Goal: Find specific page/section: Find specific page/section

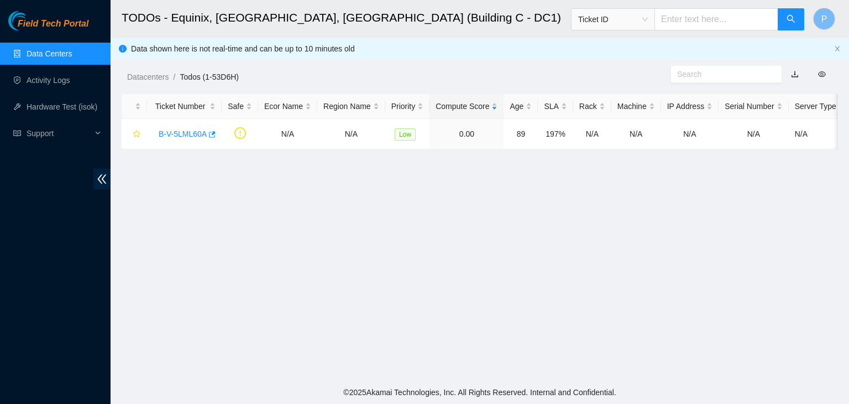
click at [594, 317] on main "TODOs - Equinix, [GEOGRAPHIC_DATA], [GEOGRAPHIC_DATA] (Building C - DC1) Ticket…" at bounding box center [480, 190] width 739 height 380
click at [555, 254] on main "TODOs - Equinix, [GEOGRAPHIC_DATA], [GEOGRAPHIC_DATA] (Building C - DC1) Ticket…" at bounding box center [480, 190] width 739 height 380
click at [41, 79] on link "Activity Logs" at bounding box center [49, 80] width 44 height 9
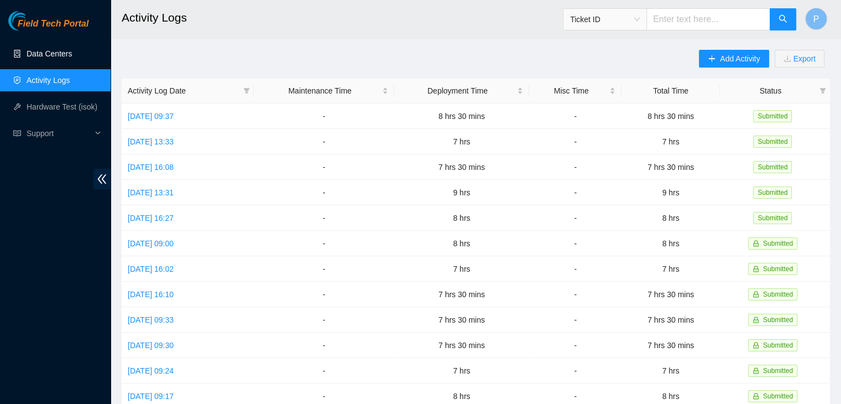
click at [49, 58] on link "Data Centers" at bounding box center [49, 53] width 45 height 9
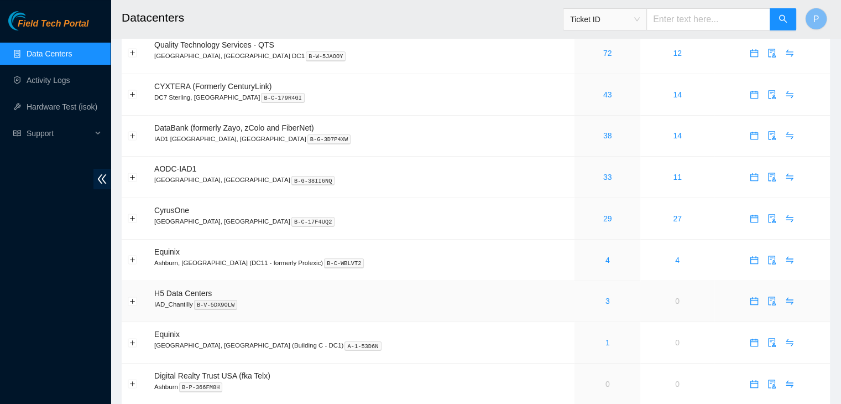
scroll to position [46, 0]
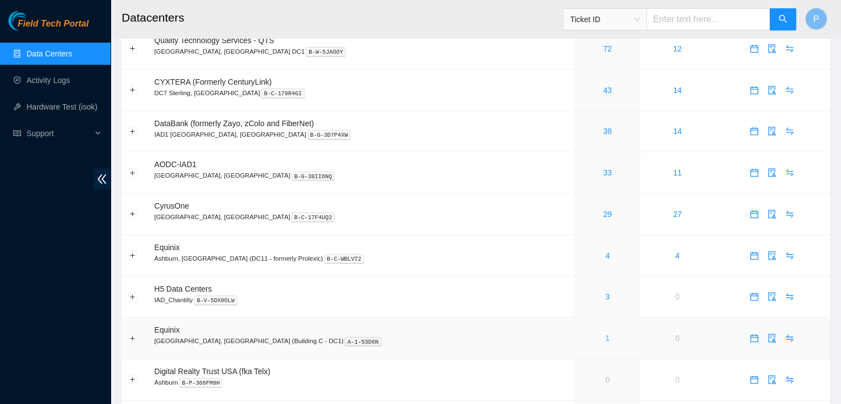
click at [606, 342] on link "1" at bounding box center [608, 337] width 4 height 9
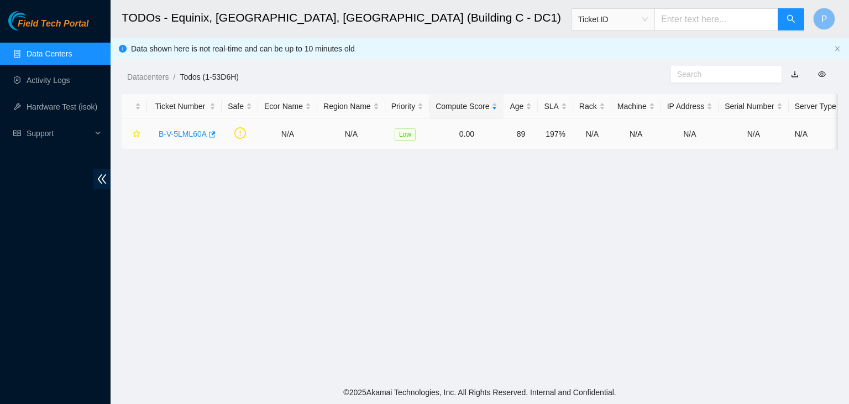
click at [196, 131] on link "B-V-5LML60A" at bounding box center [183, 133] width 48 height 9
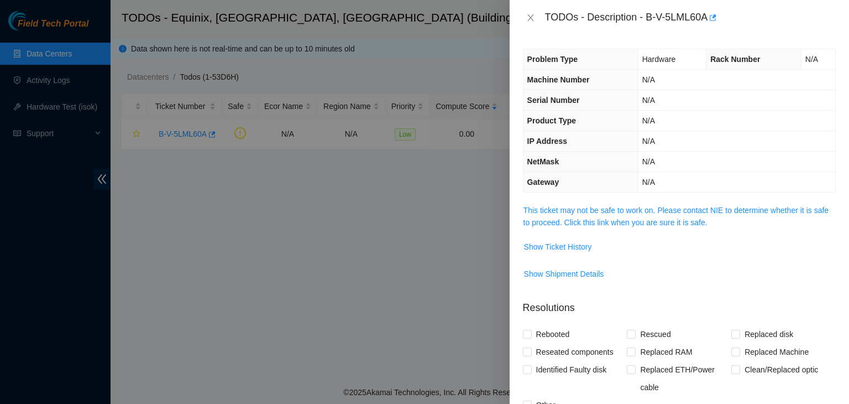
drag, startPoint x: 591, startPoint y: 233, endPoint x: 596, endPoint y: 226, distance: 8.4
click at [596, 226] on td "This ticket may not be safe to work on. Please contact NIE to determine whether…" at bounding box center [679, 221] width 313 height 34
click at [596, 226] on span "This ticket may not be safe to work on. Please contact NIE to determine whether…" at bounding box center [680, 216] width 312 height 24
click at [597, 220] on link "This ticket may not be safe to work on. Please contact NIE to determine whether…" at bounding box center [676, 216] width 305 height 21
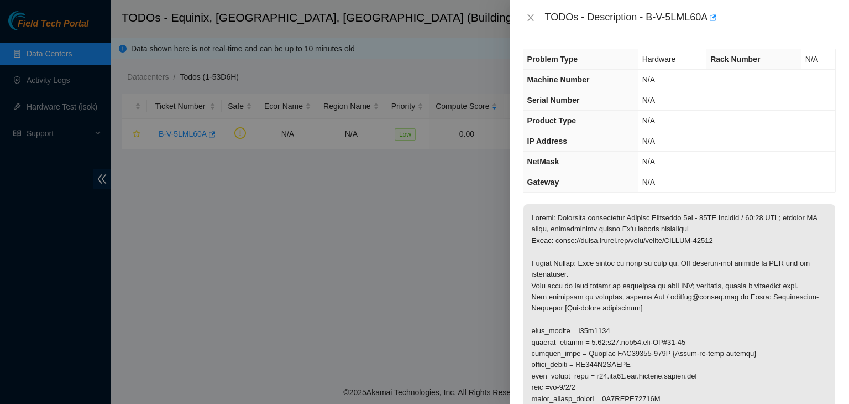
click at [794, 304] on p at bounding box center [680, 410] width 312 height 412
click at [668, 17] on div "TODOs - Description - B-V-5LML60A" at bounding box center [690, 18] width 291 height 18
drag, startPoint x: 646, startPoint y: 17, endPoint x: 708, endPoint y: 20, distance: 62.0
click at [708, 20] on div "TODOs - Description - B-V-5LML60A" at bounding box center [690, 18] width 291 height 18
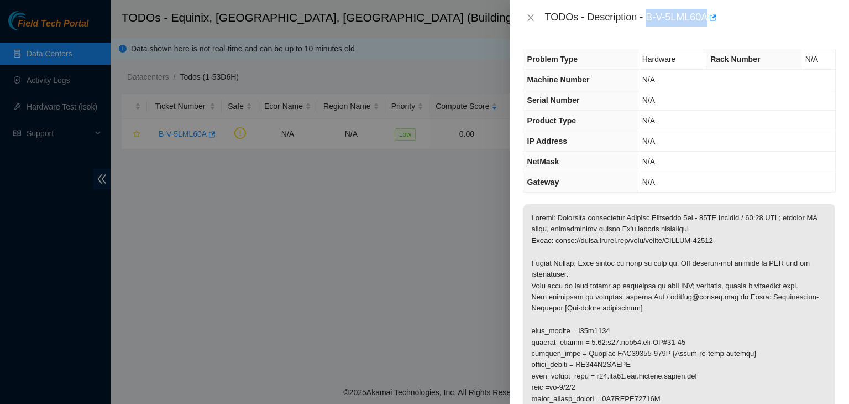
copy div "B-V-5LML60A"
click at [745, 185] on td "N/A" at bounding box center [736, 182] width 197 height 20
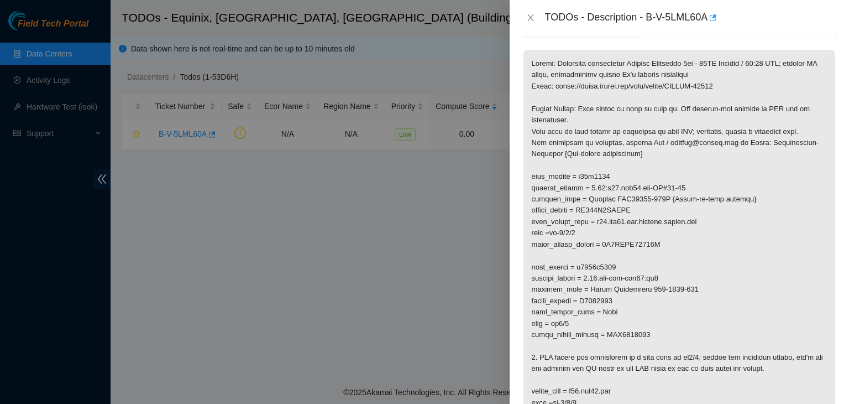
scroll to position [155, 0]
click at [757, 337] on p at bounding box center [680, 255] width 312 height 412
click at [695, 283] on p at bounding box center [680, 255] width 312 height 412
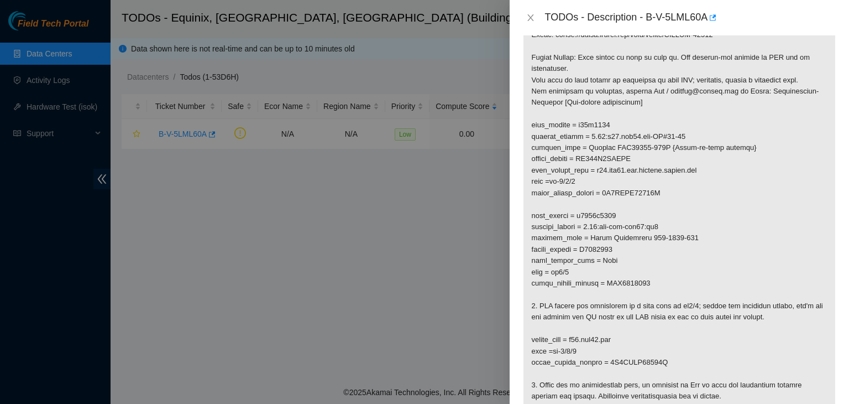
scroll to position [207, 0]
click at [770, 264] on p at bounding box center [680, 203] width 312 height 412
click at [795, 201] on p at bounding box center [680, 203] width 312 height 412
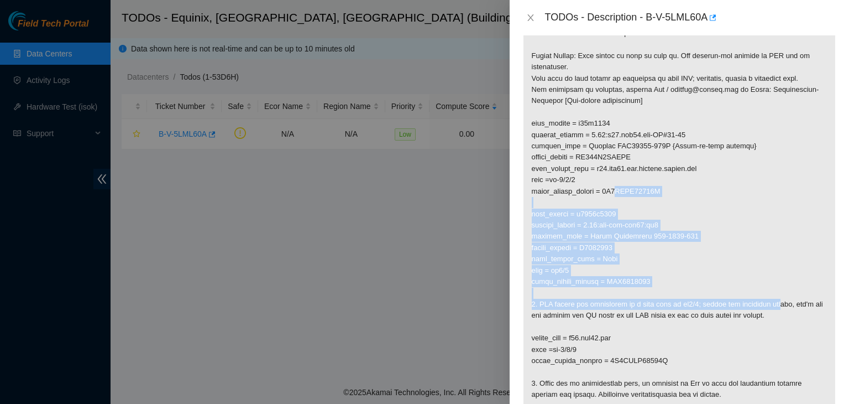
drag, startPoint x: 778, startPoint y: 309, endPoint x: 615, endPoint y: 193, distance: 199.0
click at [615, 193] on p at bounding box center [680, 203] width 312 height 412
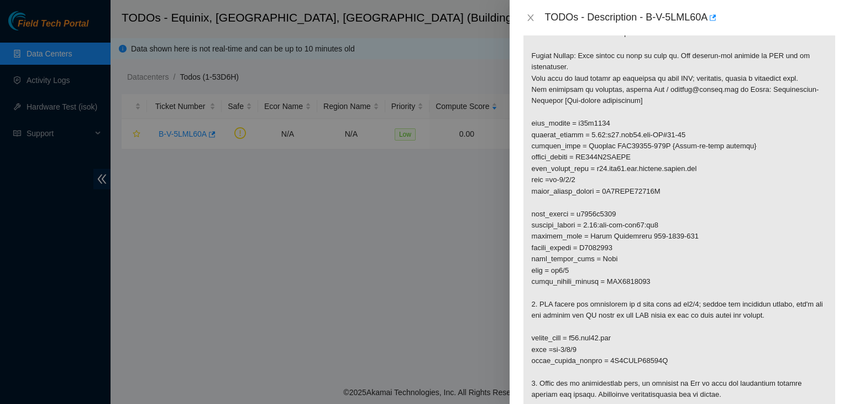
click at [590, 124] on p at bounding box center [680, 203] width 312 height 412
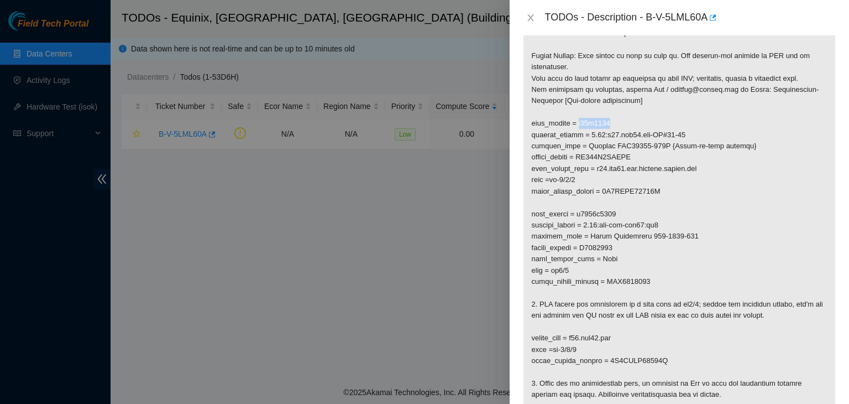
click at [590, 124] on p at bounding box center [680, 203] width 312 height 412
copy p "c02r0104"
click at [834, 315] on div "Problem Type Hardware Rack Number N/A Machine Number N/A Serial Number N/A Prod…" at bounding box center [680, 219] width 340 height 368
click at [791, 258] on p at bounding box center [680, 203] width 312 height 412
drag, startPoint x: 647, startPoint y: 19, endPoint x: 706, endPoint y: 23, distance: 59.3
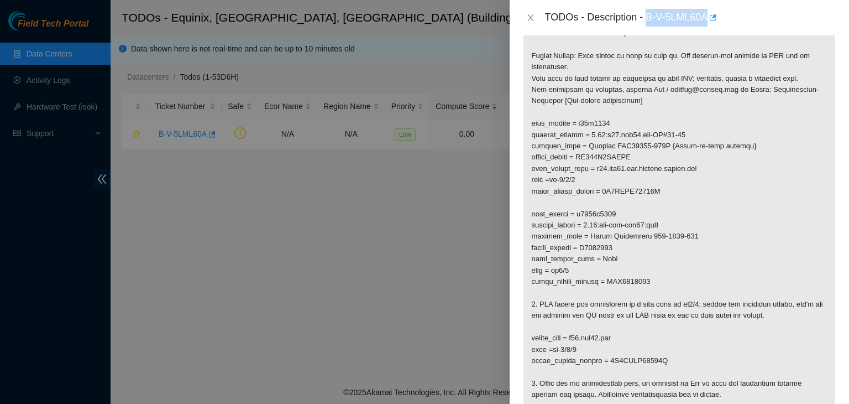
click at [706, 23] on div "TODOs - Description - B-V-5LML60A" at bounding box center [690, 18] width 291 height 18
copy div "B-V-5LML60A"
click at [679, 196] on p at bounding box center [680, 203] width 312 height 412
click at [795, 330] on p at bounding box center [680, 203] width 312 height 412
click at [804, 361] on p at bounding box center [680, 203] width 312 height 412
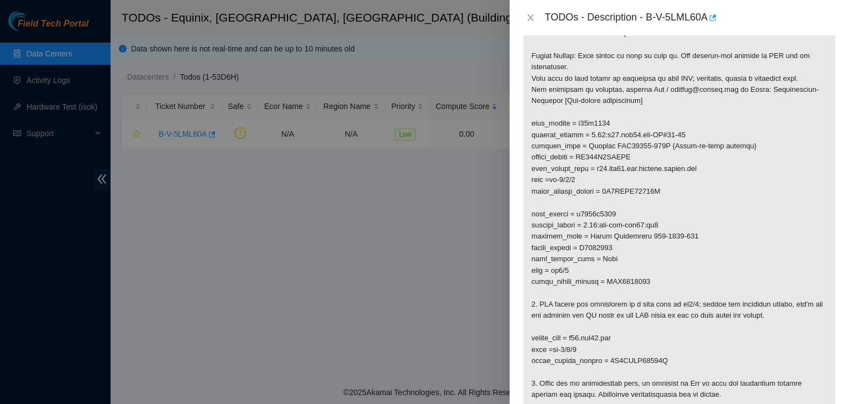
click at [822, 351] on p at bounding box center [680, 203] width 312 height 412
click at [816, 350] on p at bounding box center [680, 203] width 312 height 412
click at [780, 330] on p at bounding box center [680, 203] width 312 height 412
click at [530, 14] on icon "close" at bounding box center [530, 17] width 9 height 9
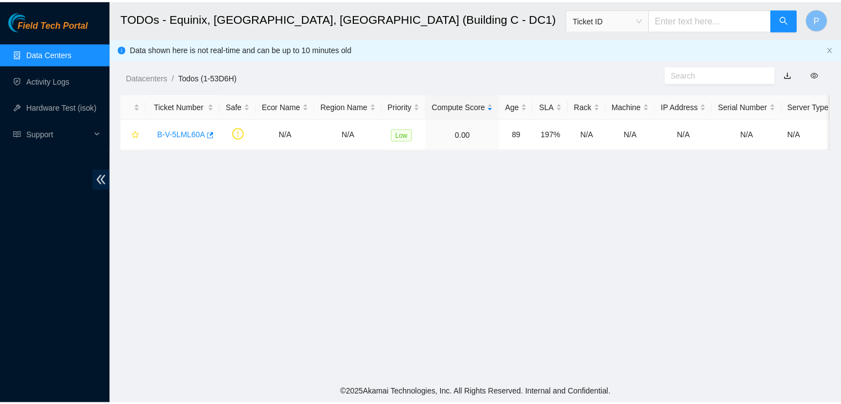
scroll to position [232, 0]
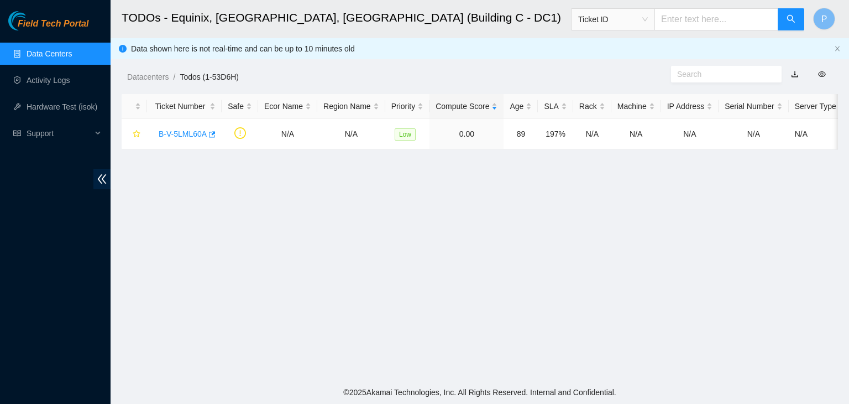
click at [61, 49] on link "Data Centers" at bounding box center [49, 53] width 45 height 9
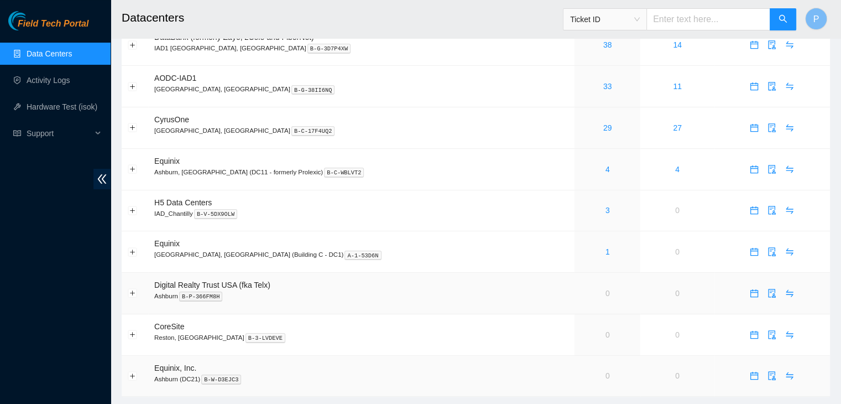
scroll to position [161, 0]
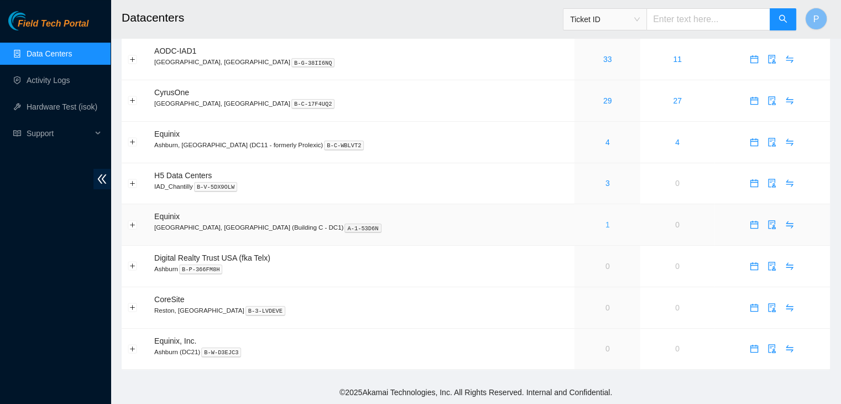
click at [606, 226] on link "1" at bounding box center [608, 224] width 4 height 9
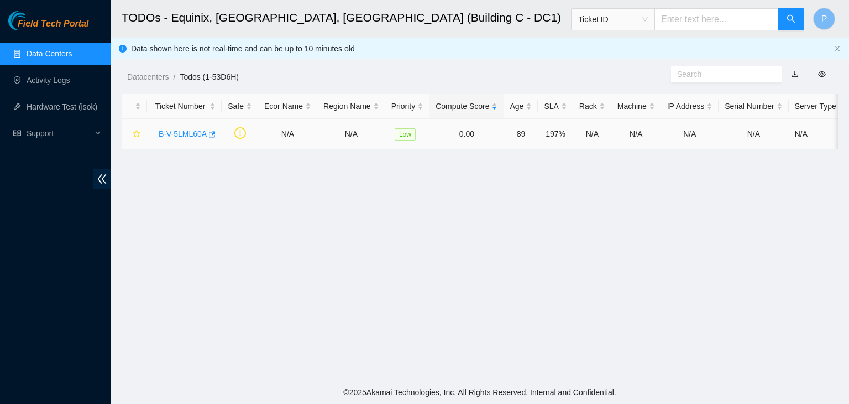
click at [180, 131] on link "B-V-5LML60A" at bounding box center [183, 133] width 48 height 9
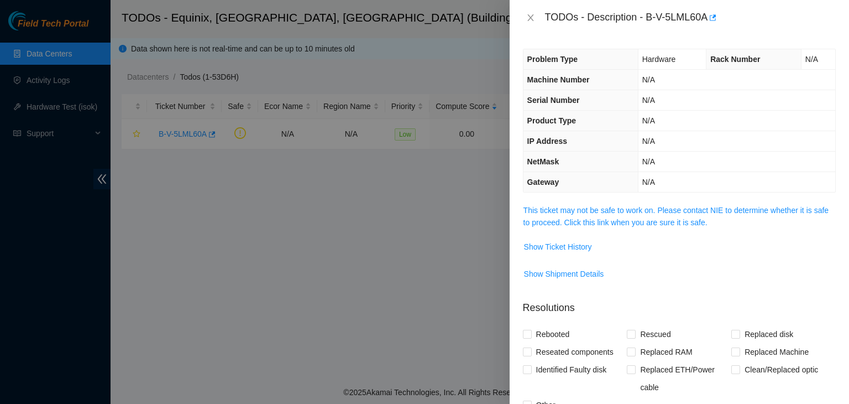
click at [0, 244] on div at bounding box center [424, 202] width 849 height 404
click at [531, 18] on icon "close" at bounding box center [531, 17] width 6 height 7
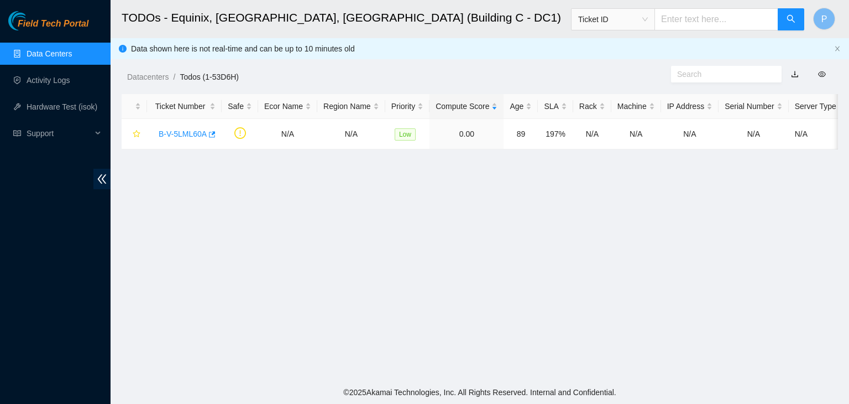
click at [72, 56] on link "Data Centers" at bounding box center [49, 53] width 45 height 9
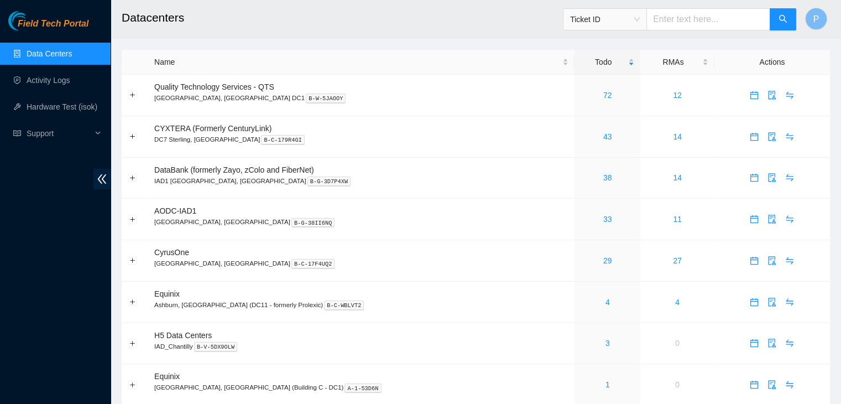
click at [60, 299] on div "Field Tech Portal Data Centers Activity Logs Hardware Test (isok) Support" at bounding box center [55, 207] width 111 height 393
click at [73, 304] on div "Field Tech Portal Data Centers Activity Logs Hardware Test (isok) Support" at bounding box center [55, 207] width 111 height 393
